Goal: Navigation & Orientation: Understand site structure

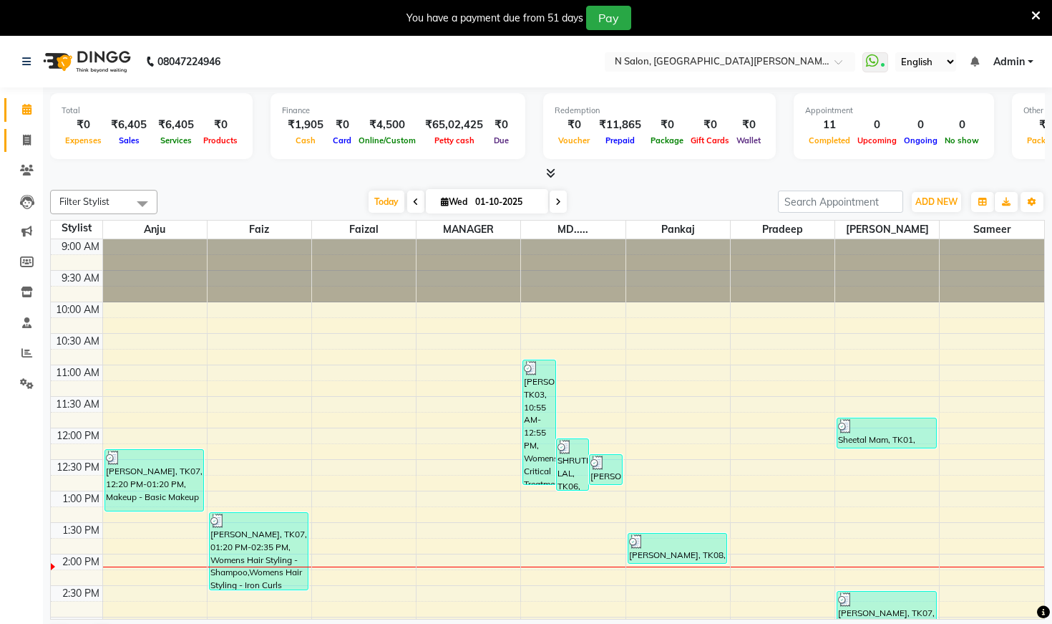
click at [26, 129] on link "Invoice" at bounding box center [21, 141] width 34 height 24
select select "3472"
select select "service"
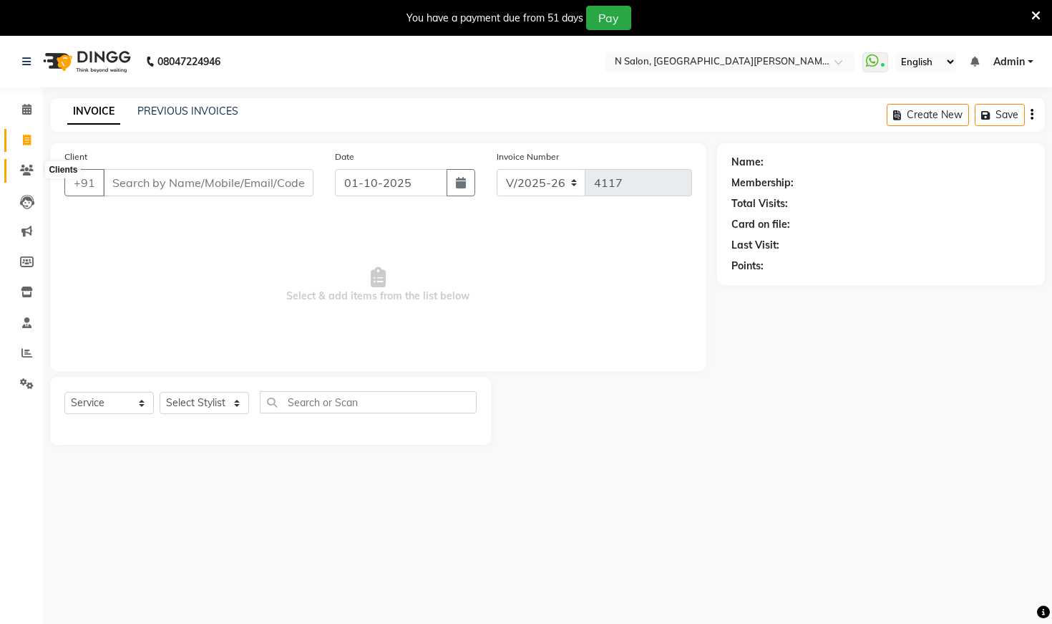
click at [29, 167] on icon at bounding box center [27, 170] width 14 height 11
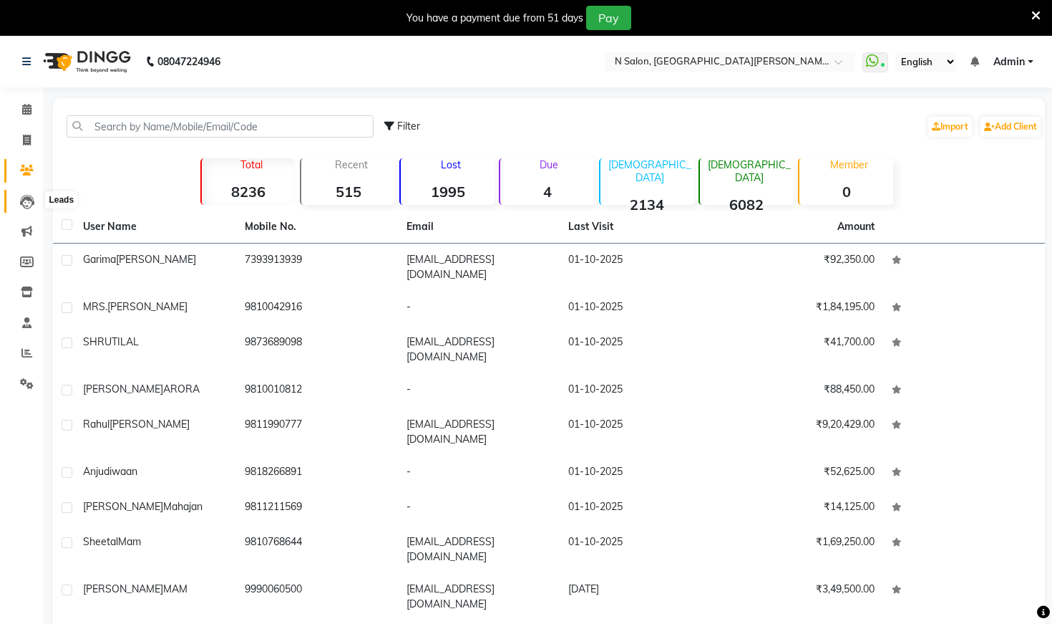
click at [28, 208] on icon at bounding box center [27, 202] width 14 height 14
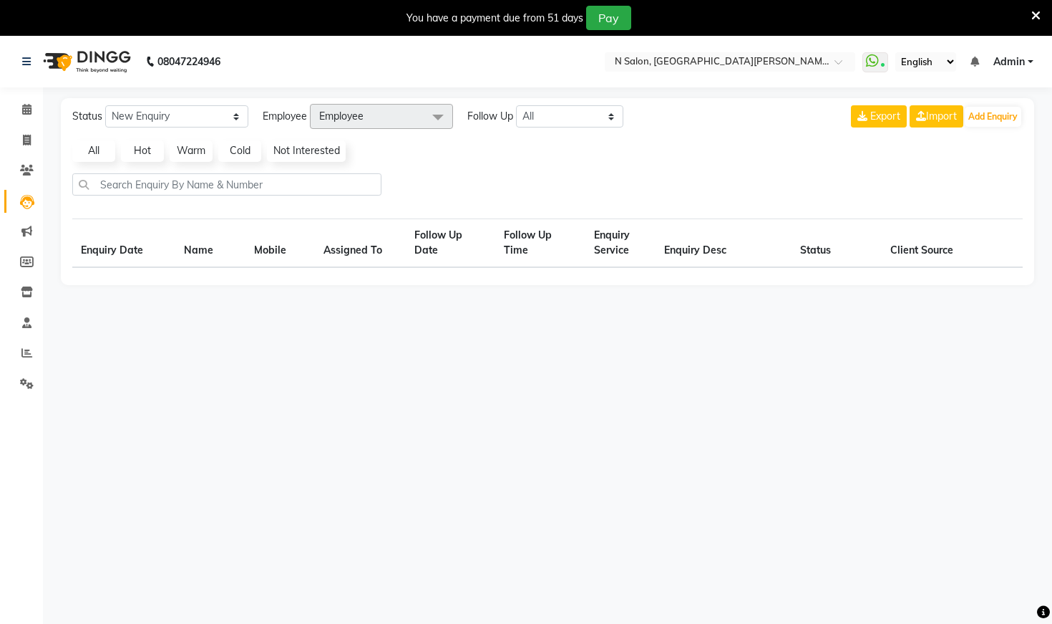
select select "10"
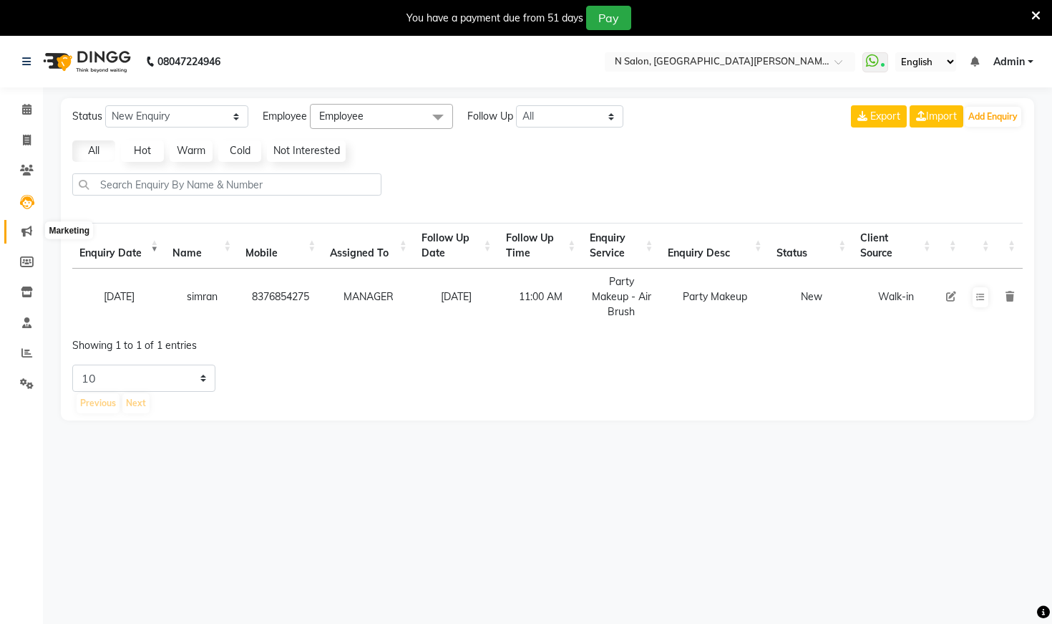
click at [26, 230] on icon at bounding box center [26, 231] width 11 height 11
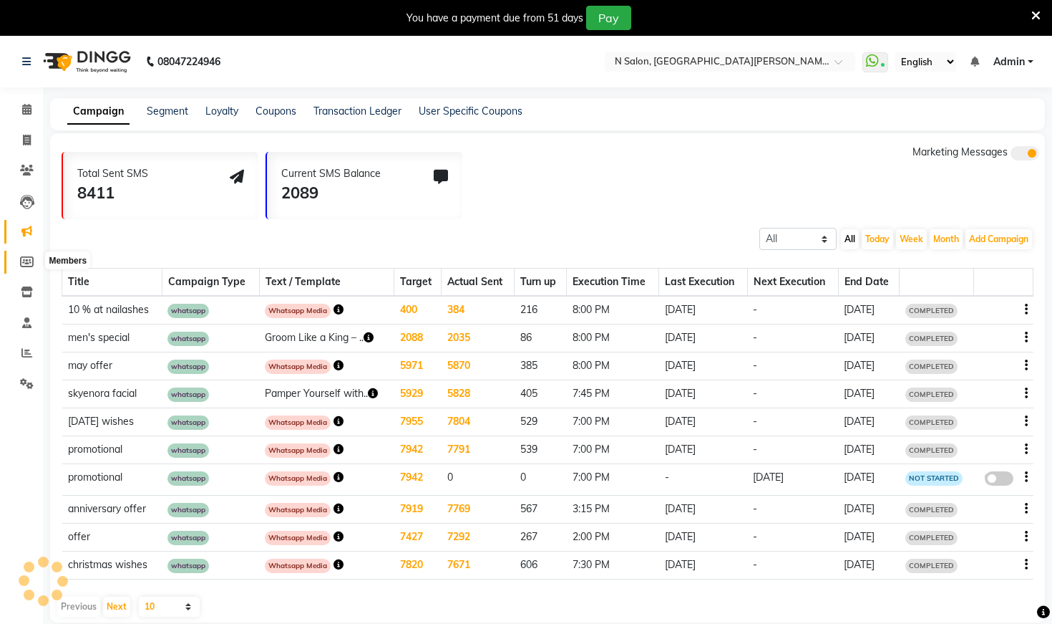
click at [30, 254] on span at bounding box center [26, 262] width 25 height 16
select select
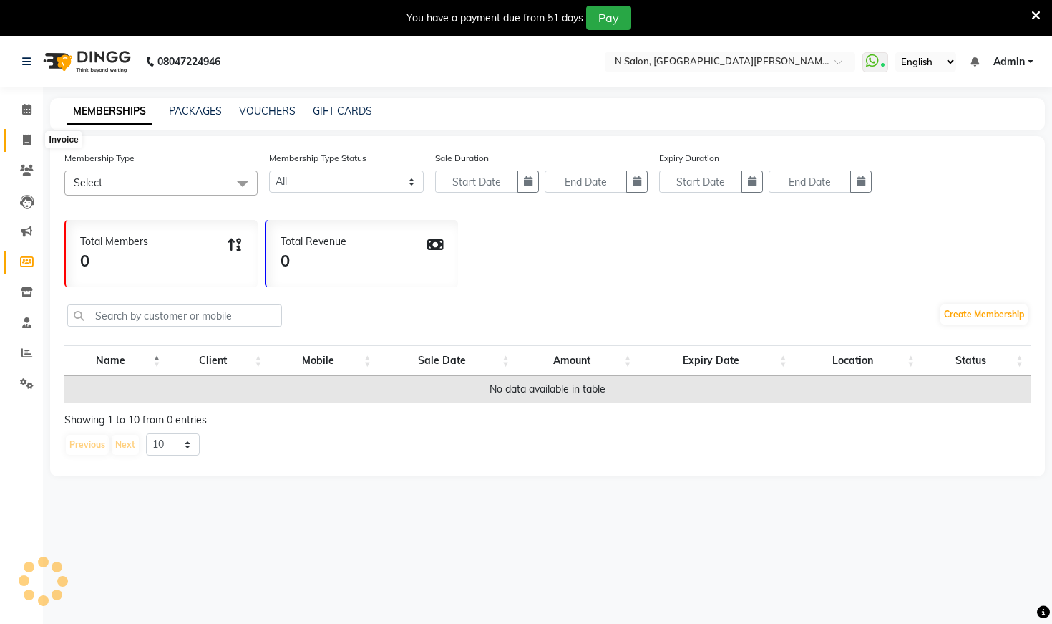
click at [23, 137] on icon at bounding box center [27, 140] width 8 height 11
select select "service"
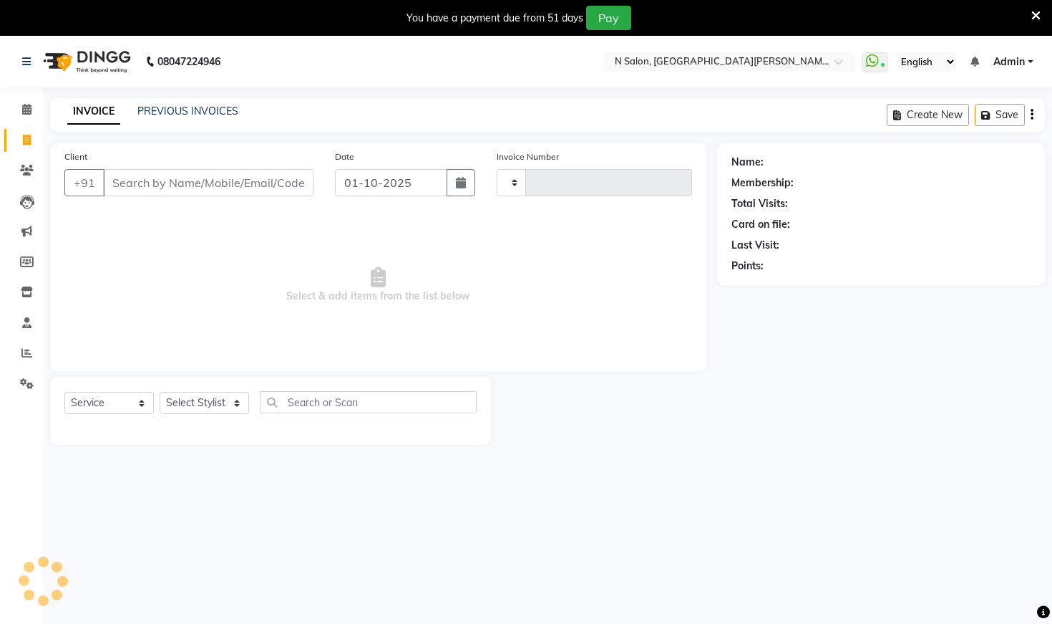
type input "4117"
select select "3472"
select select "P"
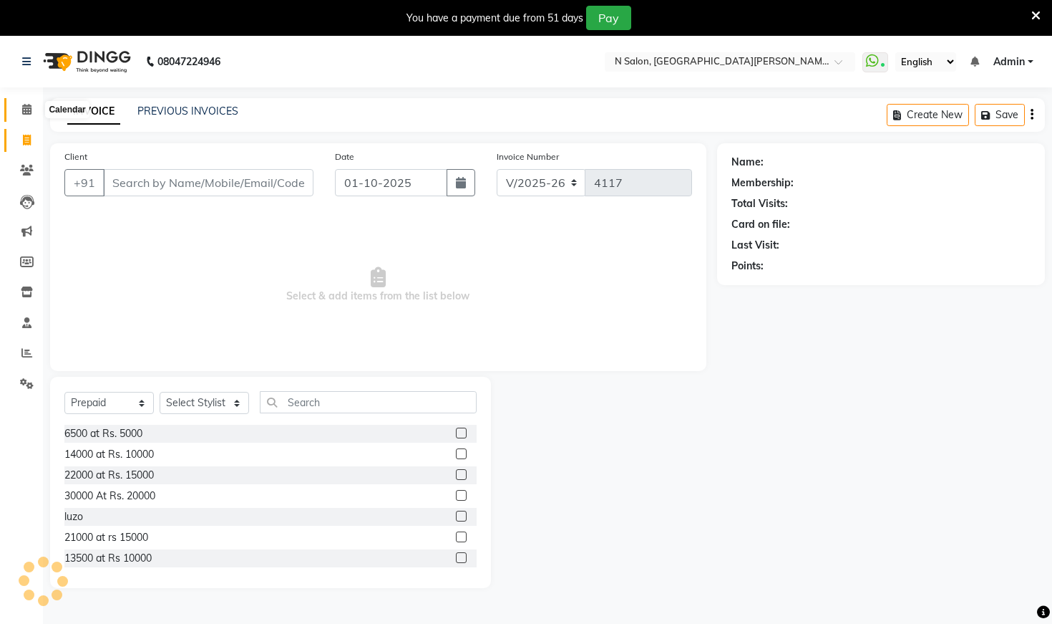
click at [26, 112] on icon at bounding box center [26, 109] width 9 height 11
